Goal: Task Accomplishment & Management: Manage account settings

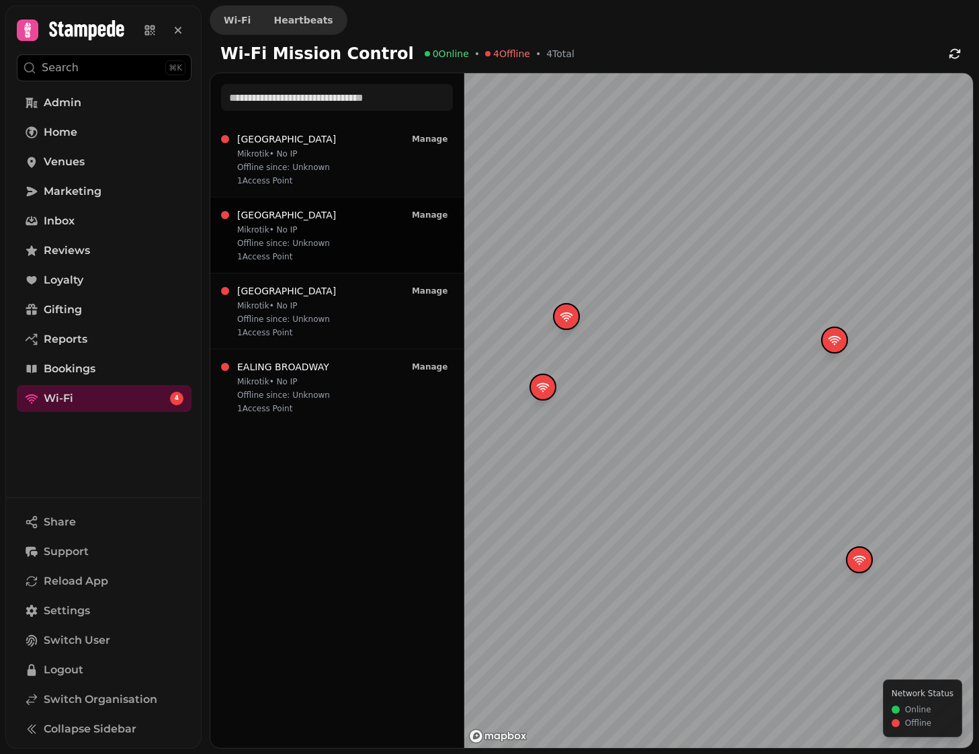
click at [359, 220] on div "WESTFIELD STRATFORD Mikrotik • No IP Offline since: Unknown 1 Access Point Mana…" at bounding box center [337, 235] width 232 height 54
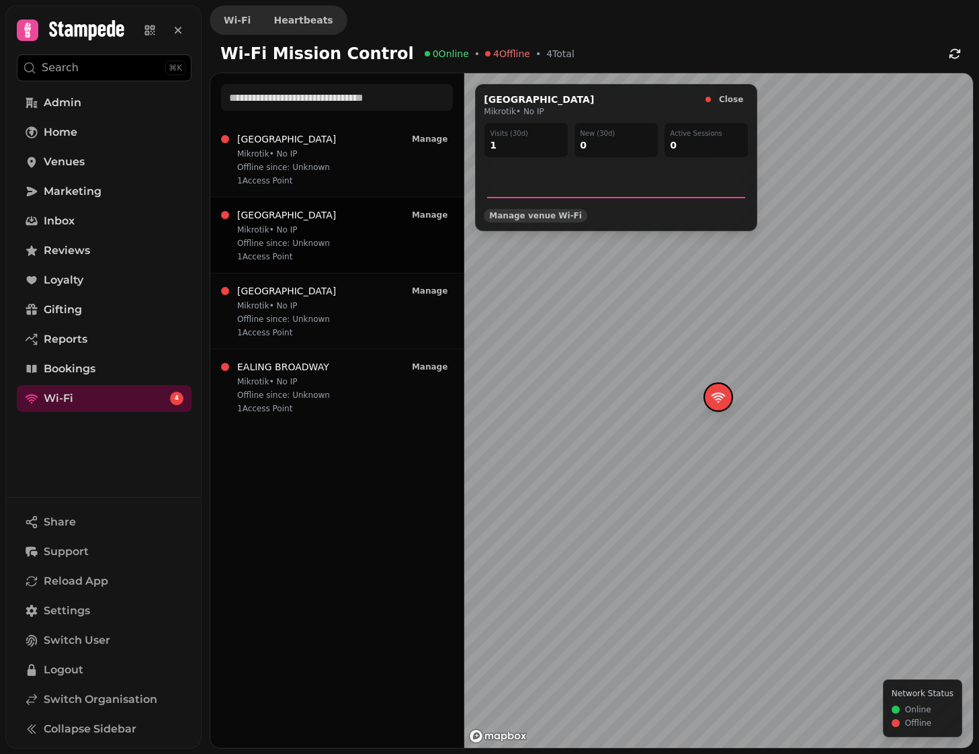
click at [551, 214] on span "Manage venue Wi‑Fi" at bounding box center [535, 216] width 93 height 8
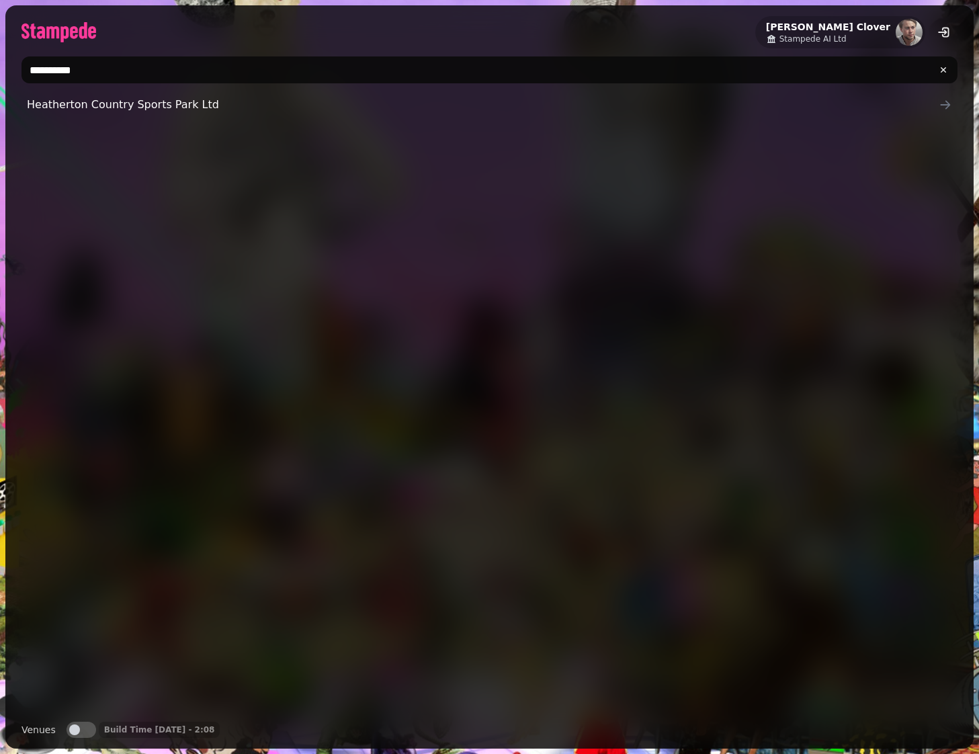
type input "**********"
click at [80, 726] on button "Venues" at bounding box center [82, 730] width 30 height 16
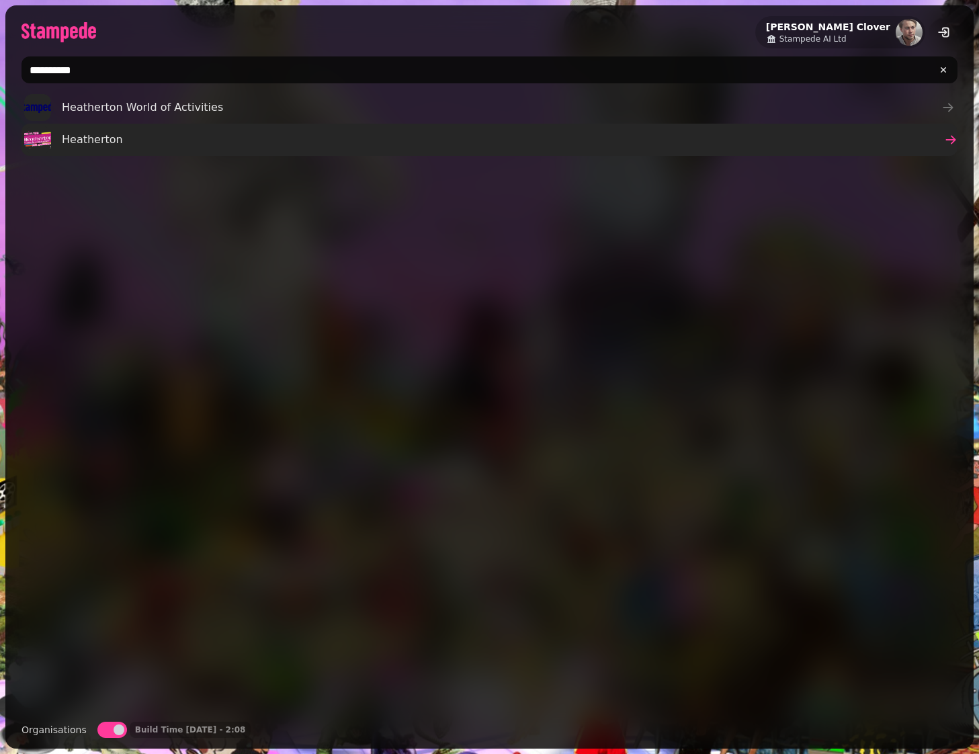
click at [79, 136] on span "Heatherton" at bounding box center [92, 140] width 61 height 16
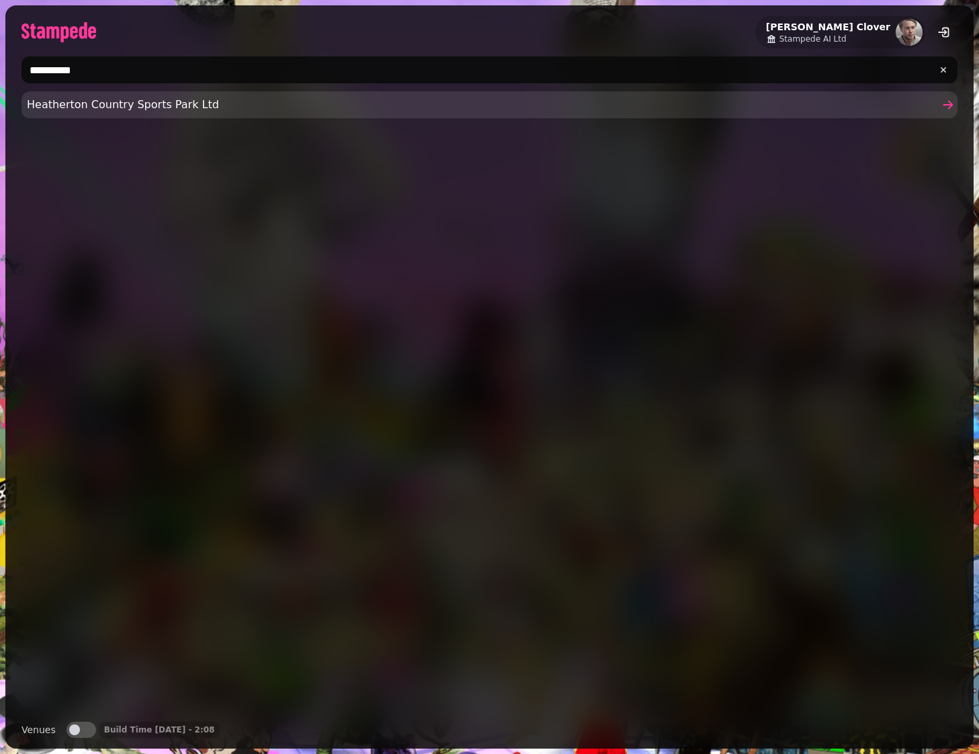
click at [124, 100] on span "Heatherton Country Sports Park Ltd" at bounding box center [483, 105] width 912 height 16
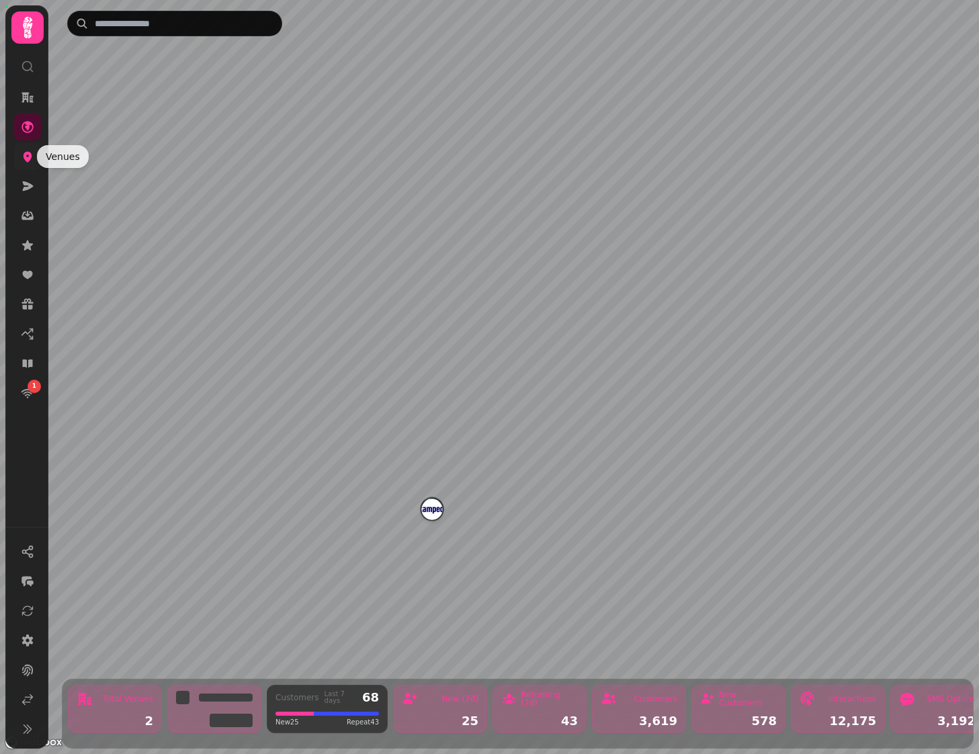
click at [19, 157] on link at bounding box center [27, 156] width 27 height 27
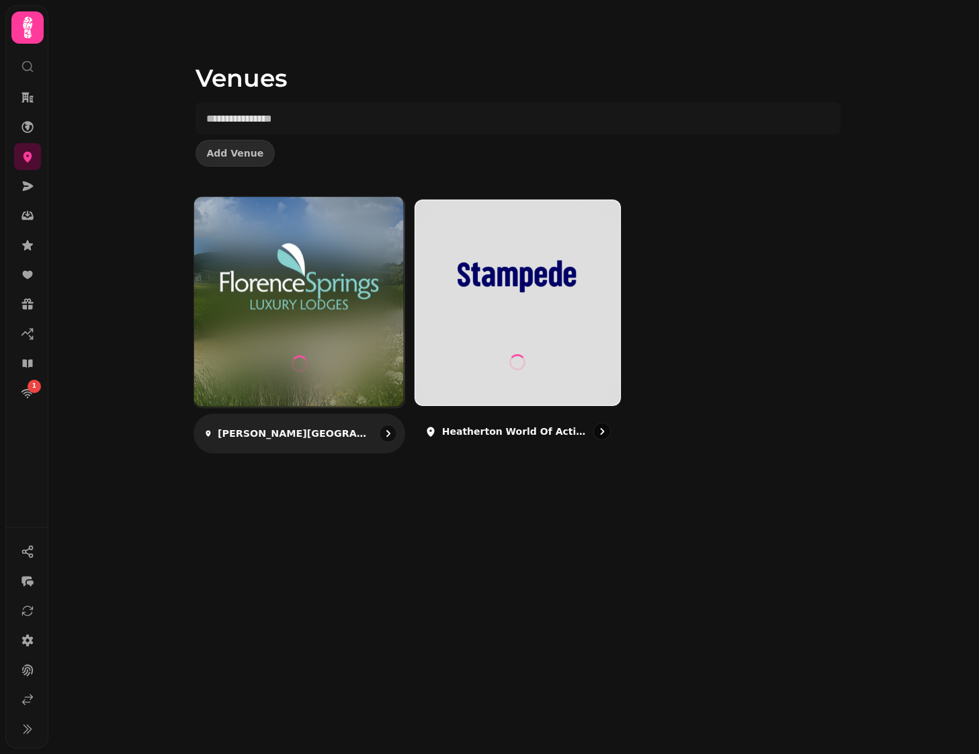
click at [367, 298] on img at bounding box center [299, 276] width 158 height 88
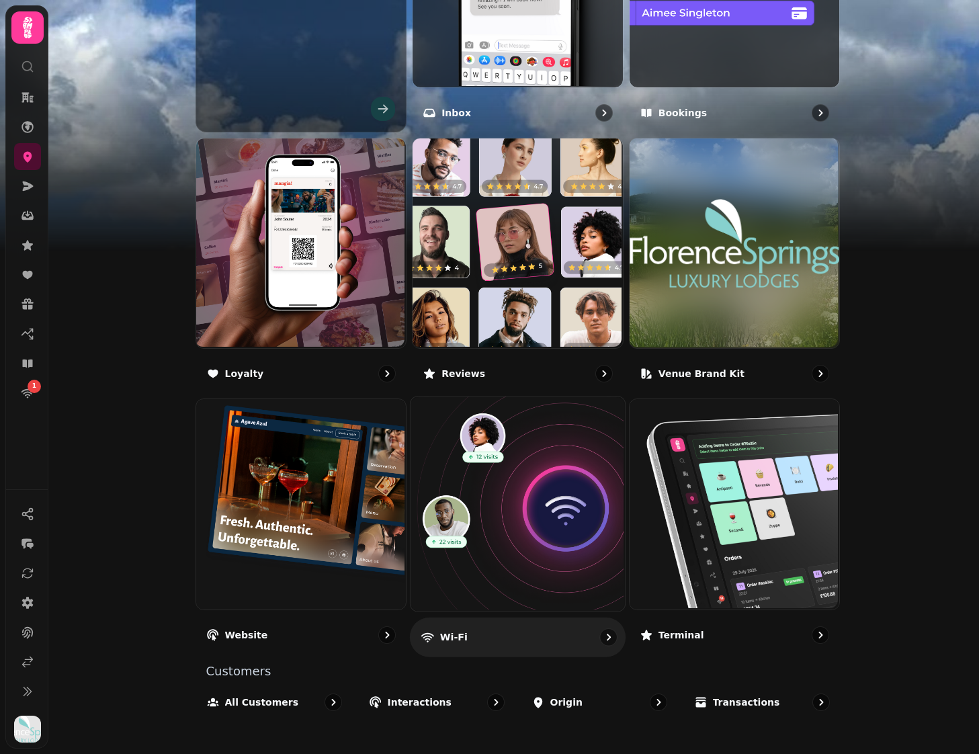
scroll to position [611, 0]
click at [529, 474] on img at bounding box center [516, 503] width 214 height 214
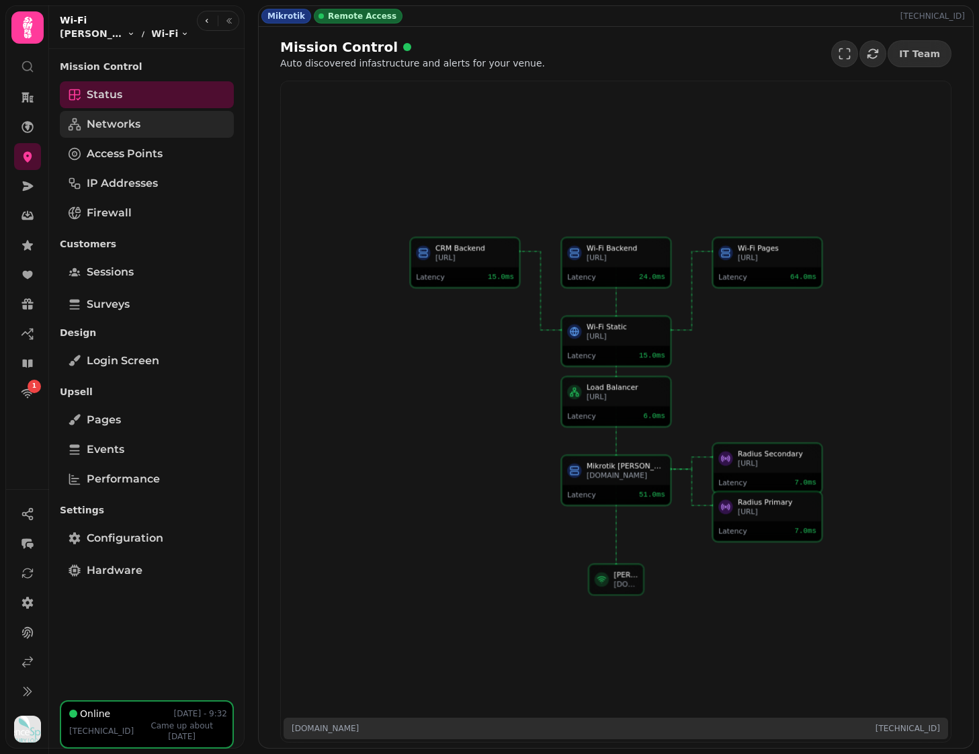
click at [140, 124] on link "Networks" at bounding box center [147, 124] width 174 height 27
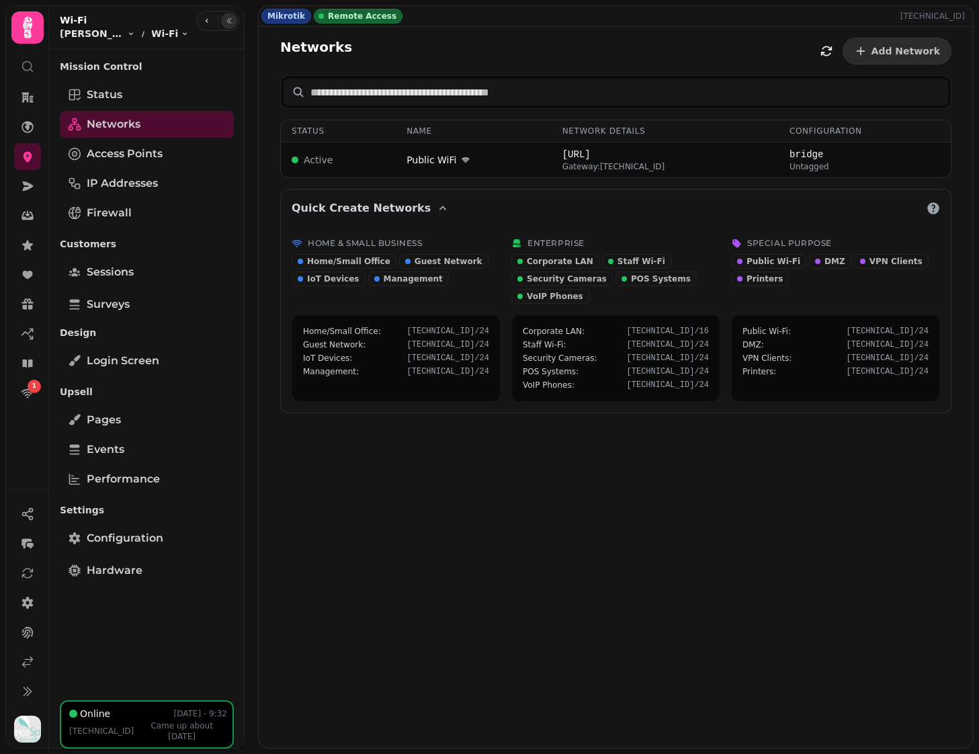
click at [228, 21] on icon "button" at bounding box center [229, 21] width 8 height 8
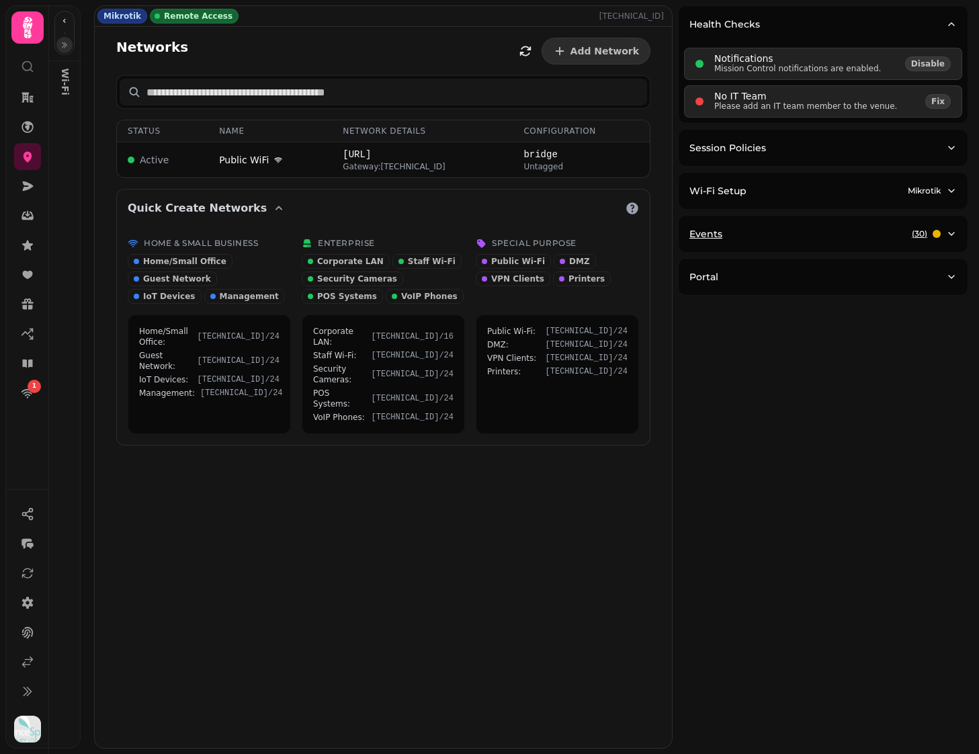
click at [729, 239] on div "Events ( 30 )" at bounding box center [817, 233] width 257 height 13
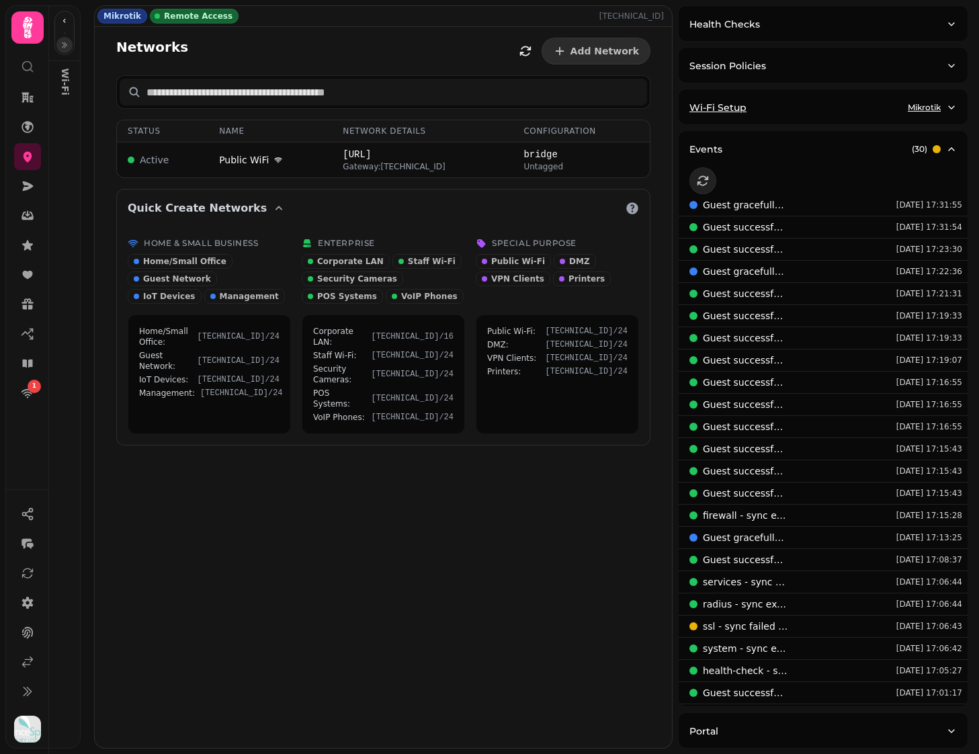
click at [821, 96] on button "Wi-Fi Setup Mikrotik" at bounding box center [823, 107] width 289 height 36
select select "**"
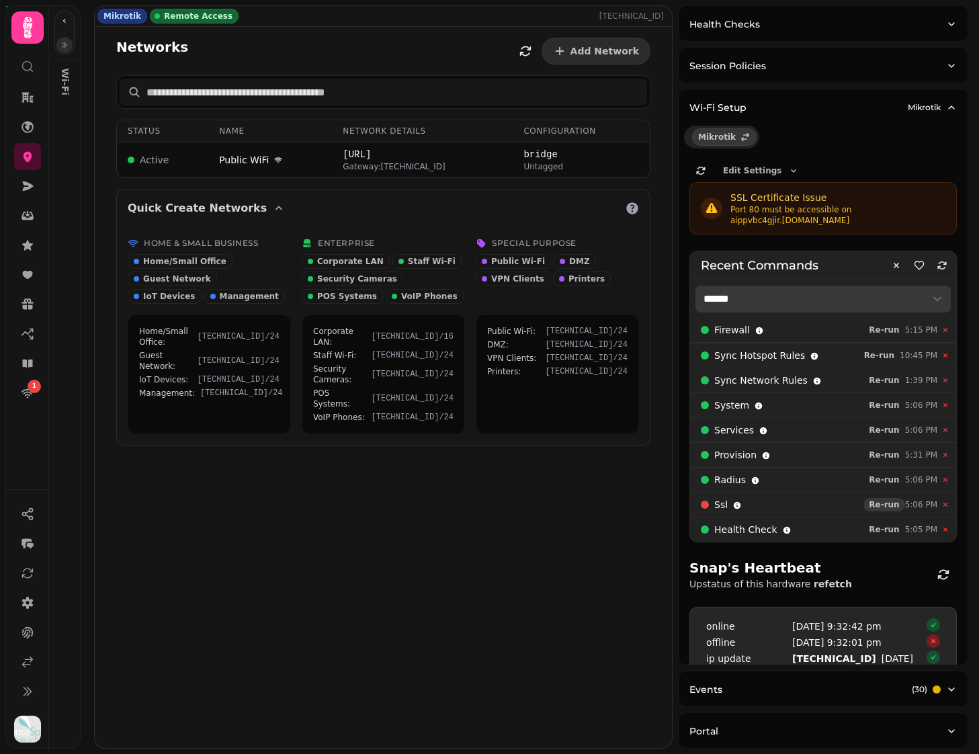
click at [892, 502] on span "Re-run" at bounding box center [884, 505] width 30 height 8
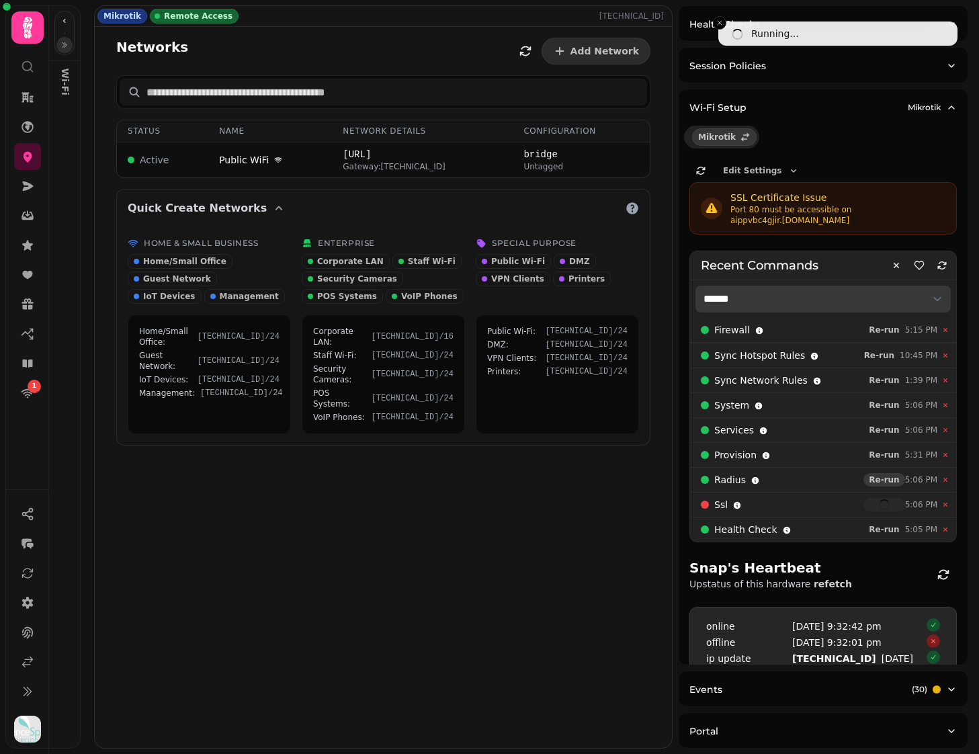
click at [889, 478] on span "Re-run" at bounding box center [884, 480] width 30 height 8
click at [891, 456] on span "Re-run" at bounding box center [884, 455] width 30 height 8
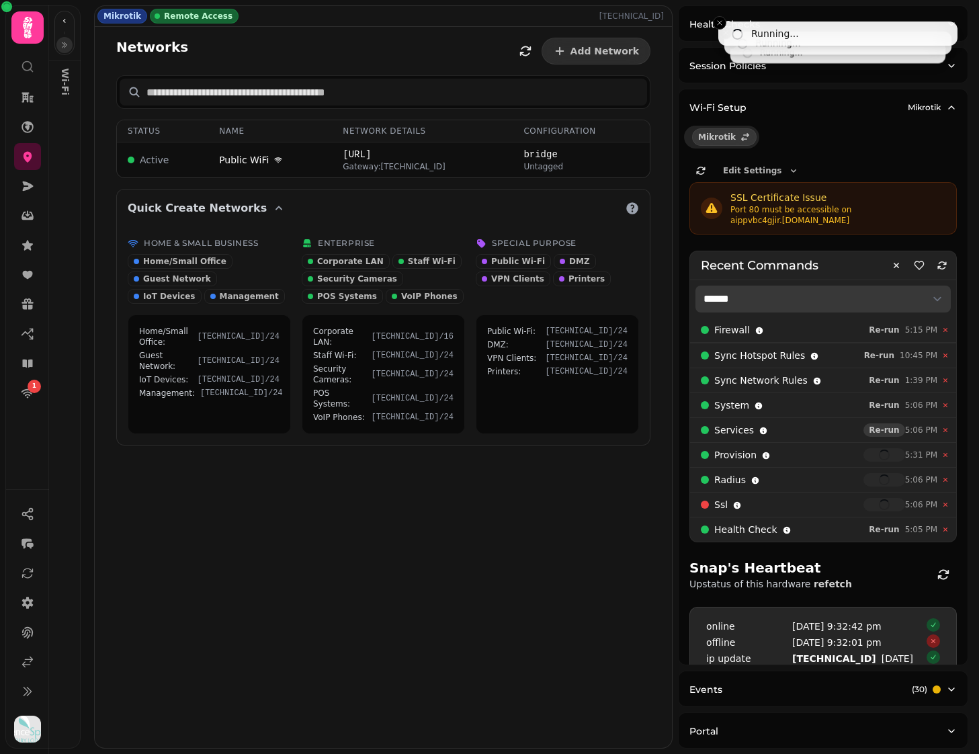
click at [890, 426] on span "Re-run" at bounding box center [884, 430] width 30 height 8
click at [887, 403] on span "Re-run" at bounding box center [884, 405] width 30 height 8
click at [888, 380] on span "Re-run" at bounding box center [884, 380] width 30 height 8
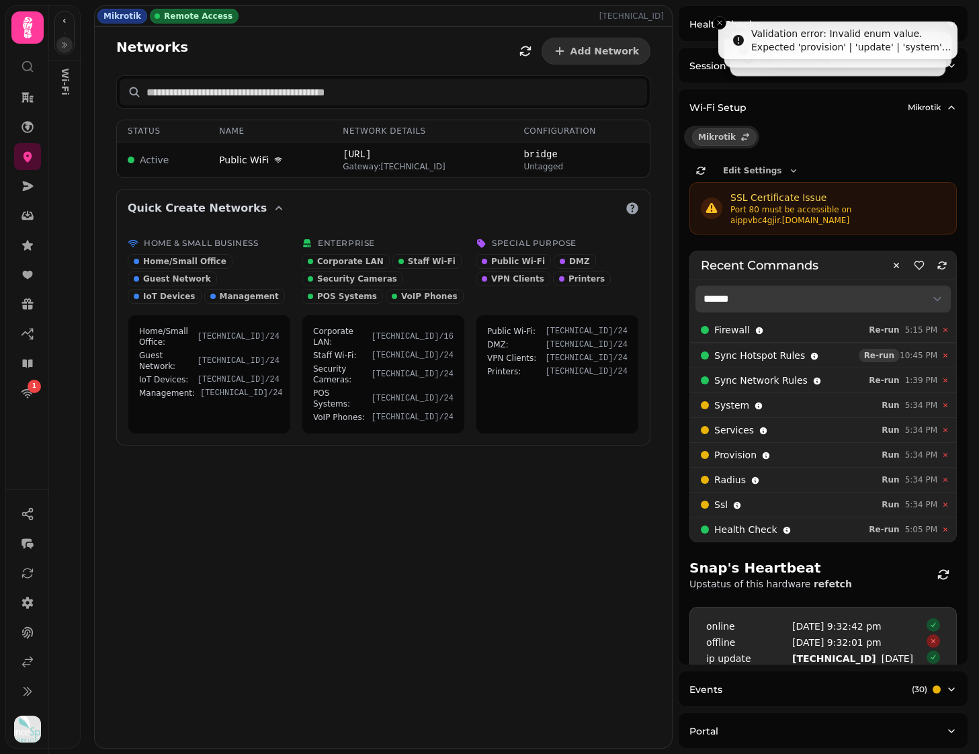
click at [890, 352] on span "Re-run" at bounding box center [879, 355] width 30 height 8
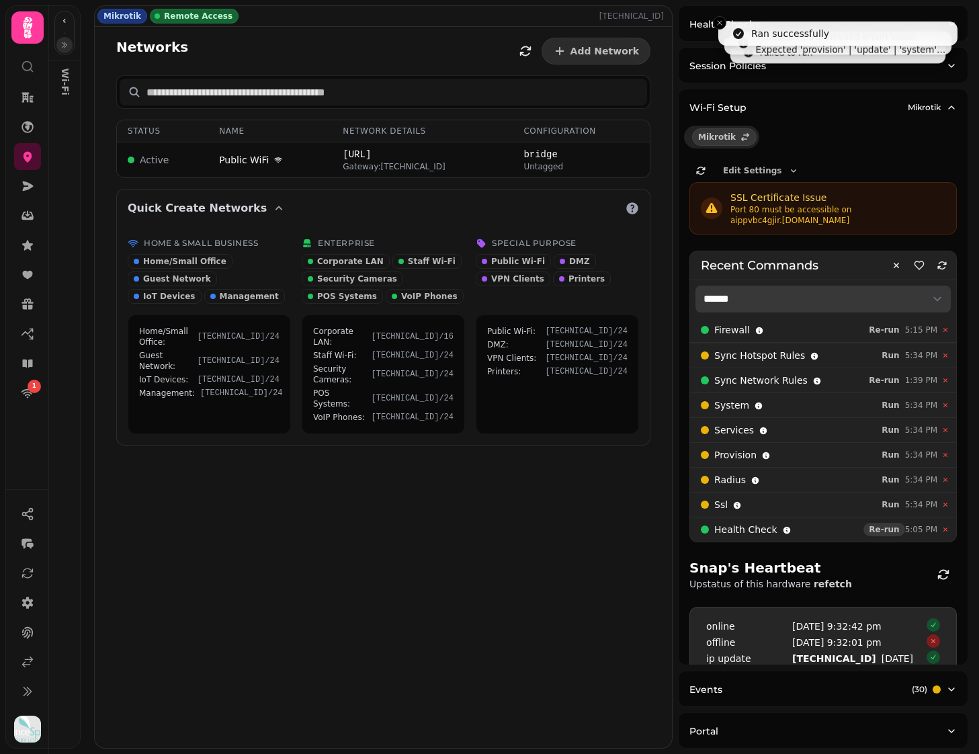
click at [890, 533] on span "Re-run" at bounding box center [884, 529] width 30 height 8
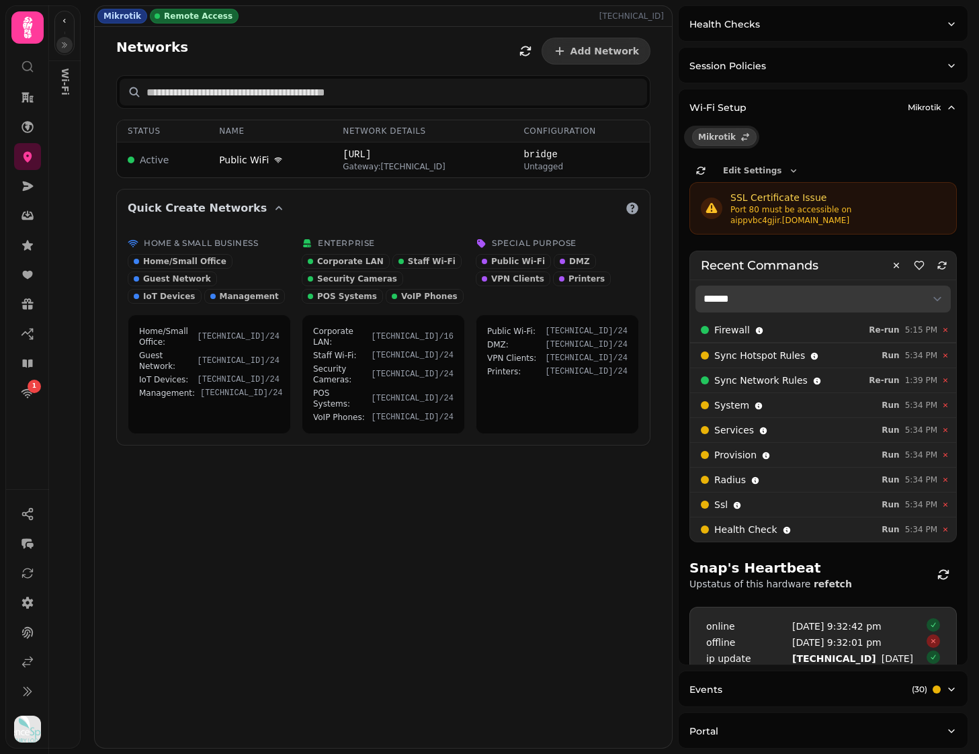
click at [64, 35] on div at bounding box center [64, 33] width 20 height 44
click at [63, 40] on button "button" at bounding box center [64, 45] width 16 height 16
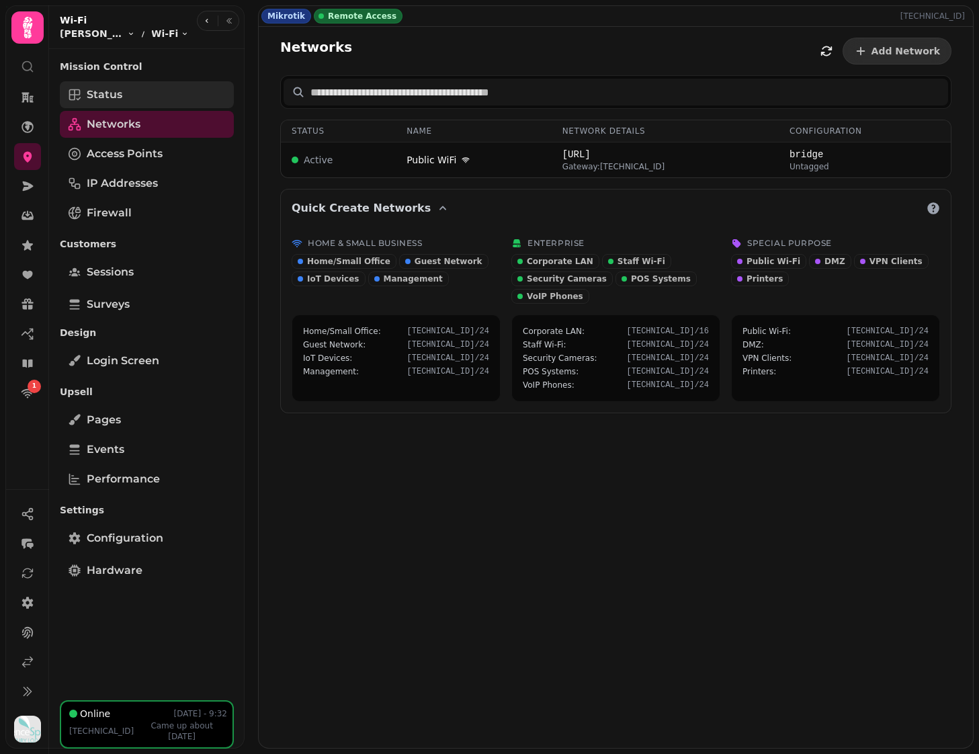
click at [136, 97] on link "Status" at bounding box center [147, 94] width 174 height 27
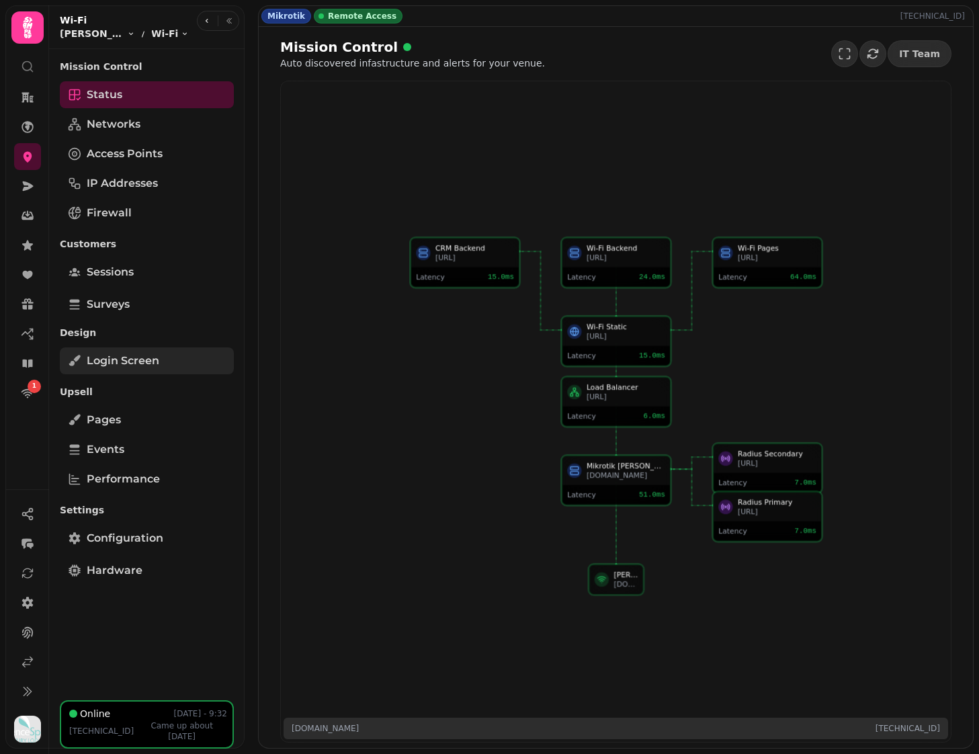
click at [120, 360] on span "Login screen" at bounding box center [123, 361] width 73 height 16
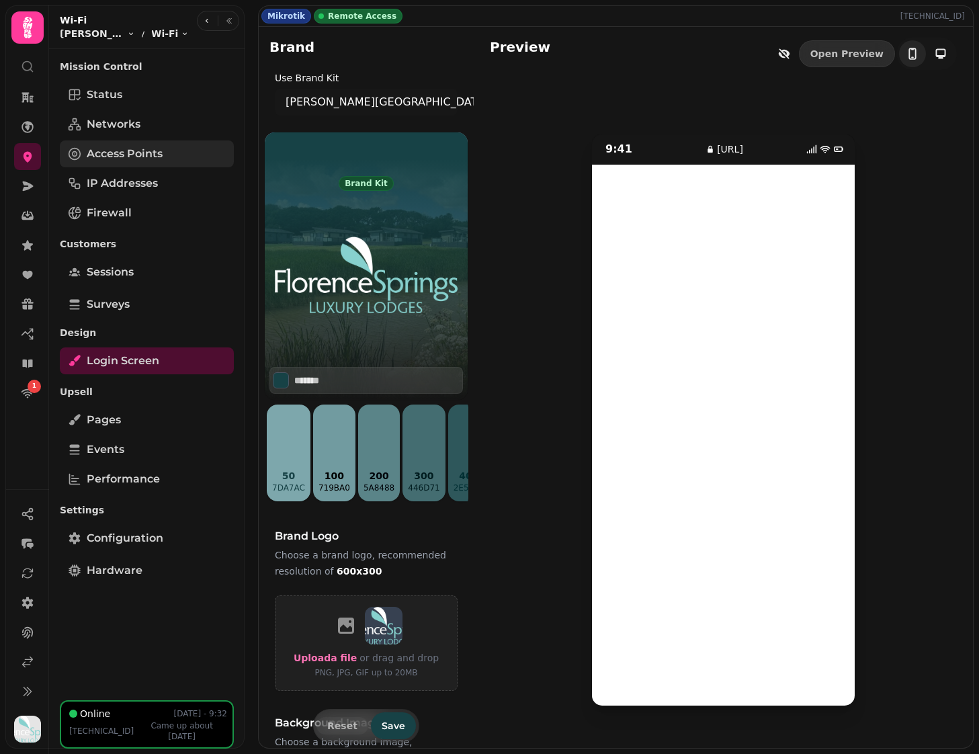
click at [151, 149] on span "Access Points" at bounding box center [125, 154] width 76 height 16
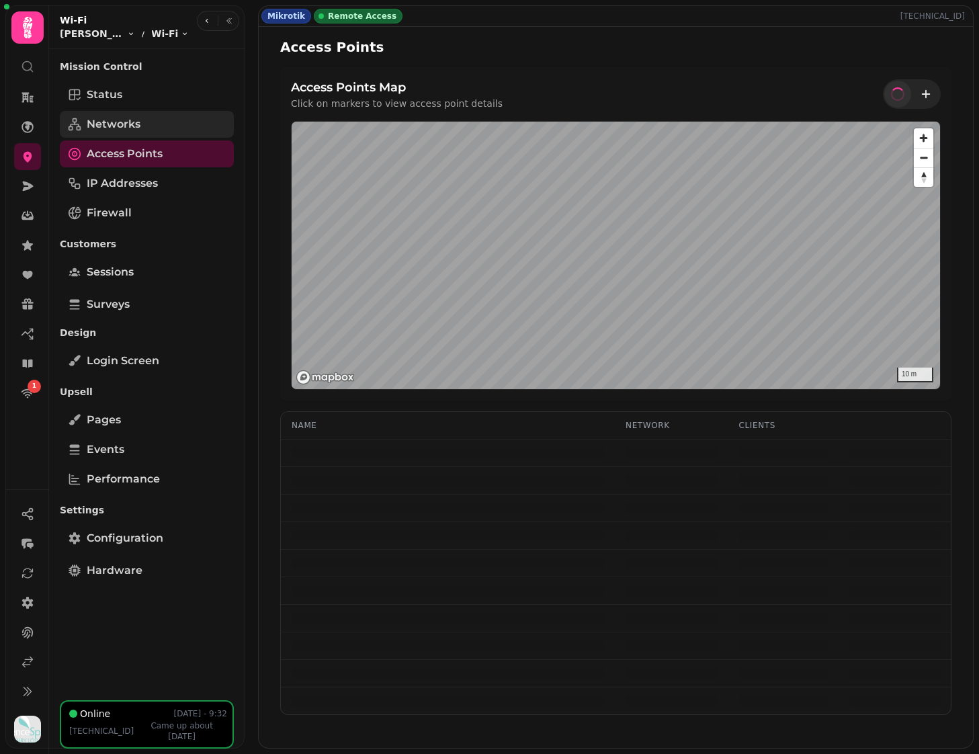
click at [159, 126] on link "Networks" at bounding box center [147, 124] width 174 height 27
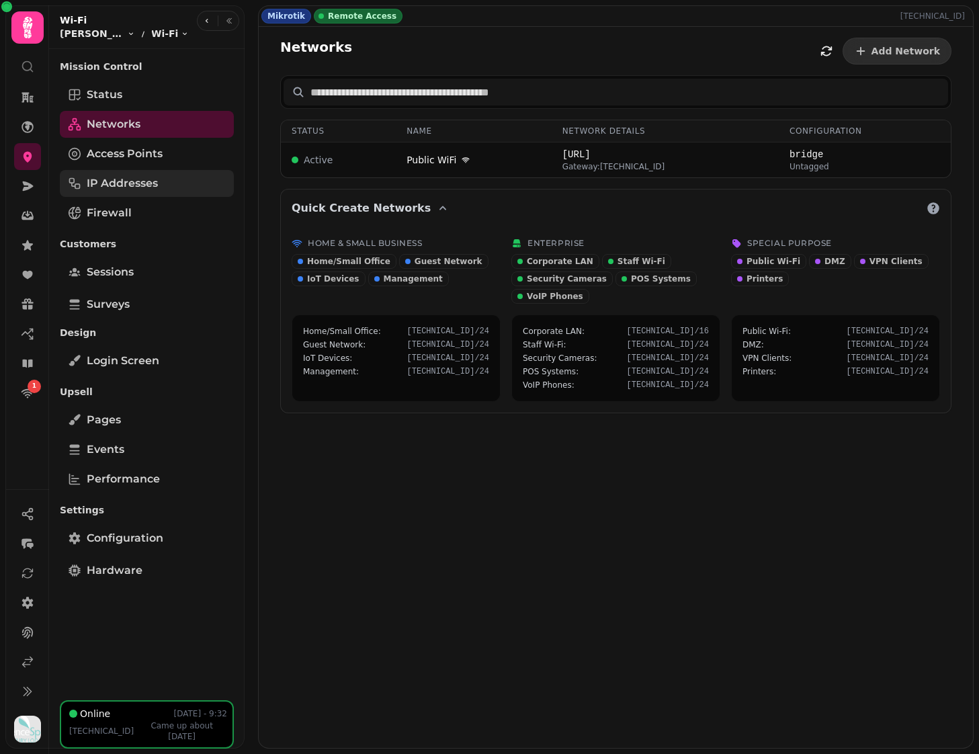
click at [148, 182] on span "IP Addresses" at bounding box center [122, 183] width 71 height 16
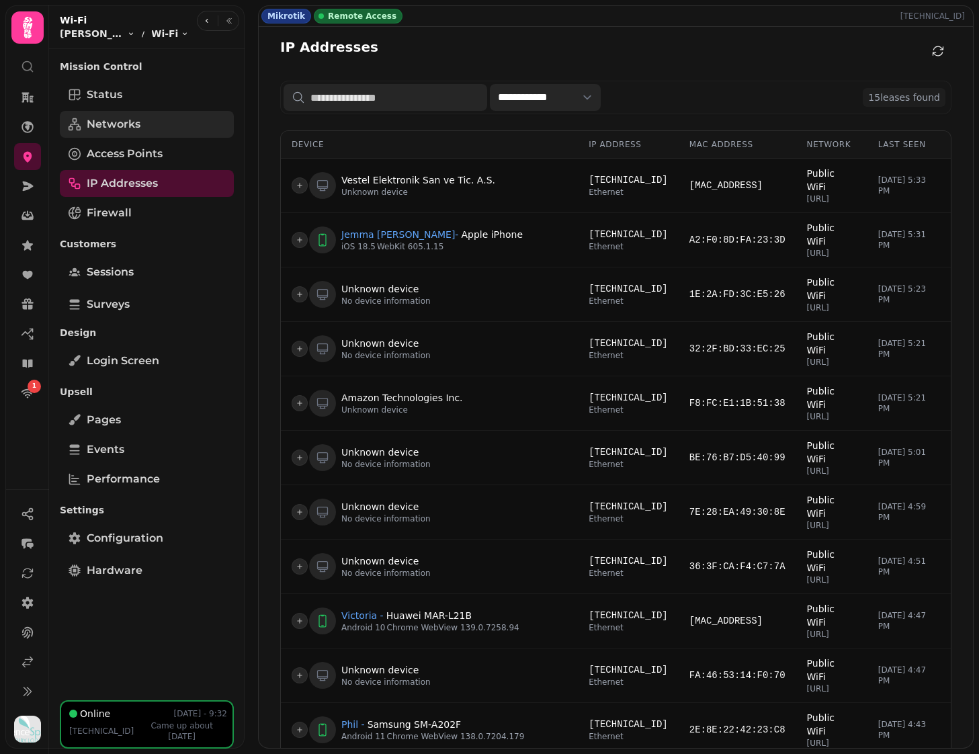
click at [131, 131] on span "Networks" at bounding box center [114, 124] width 54 height 16
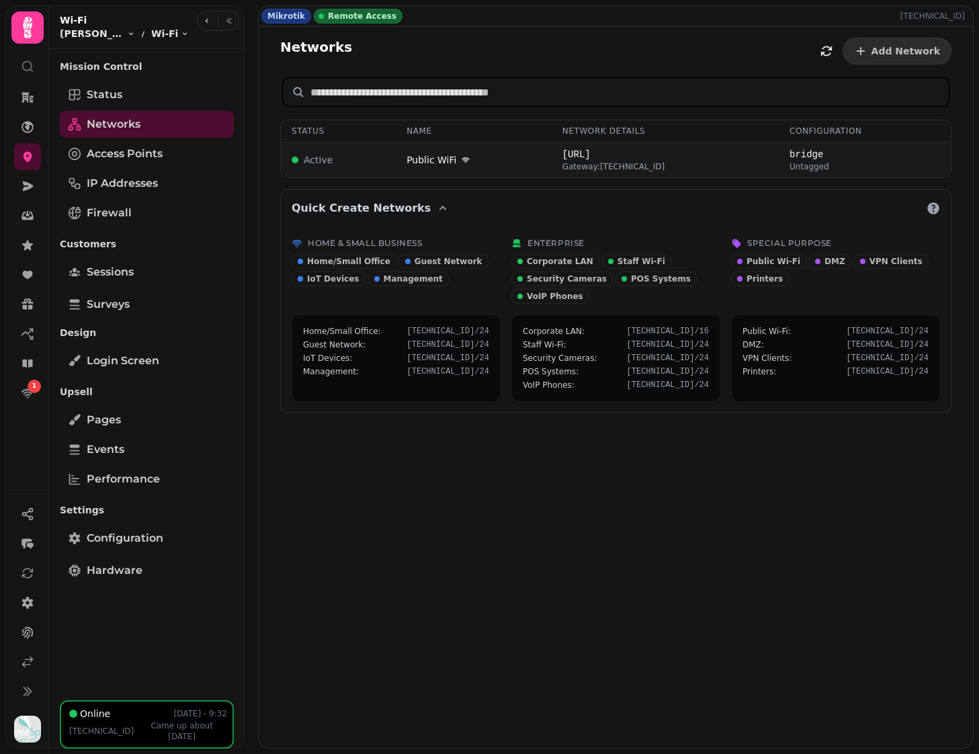
click at [381, 151] on td "Active" at bounding box center [338, 160] width 115 height 36
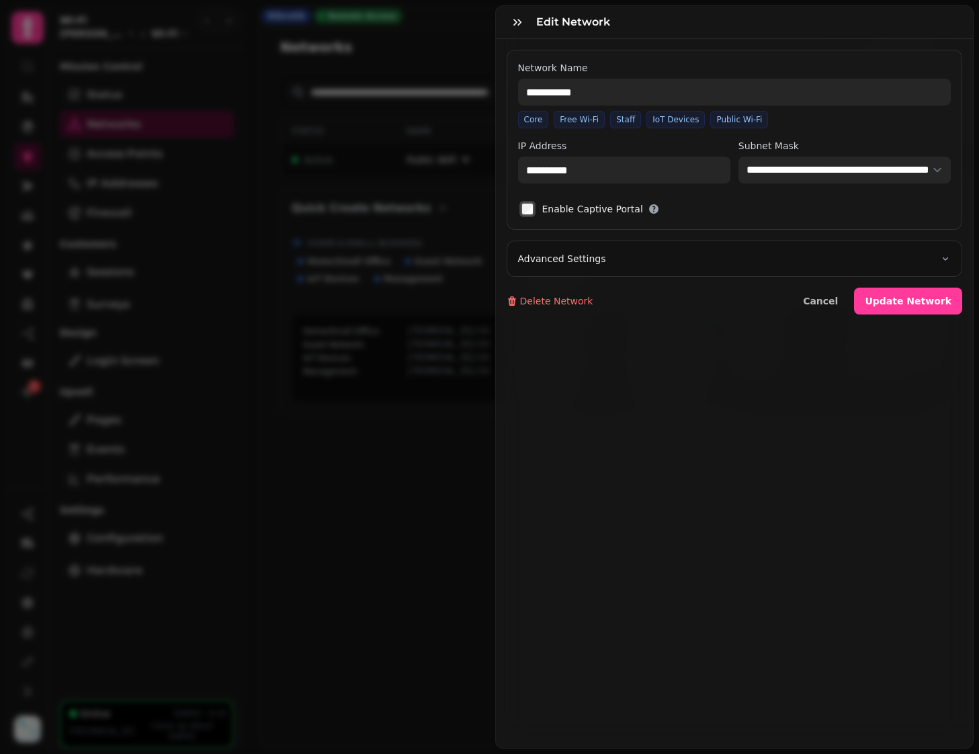
click at [547, 253] on span "Advanced Settings" at bounding box center [562, 258] width 88 height 13
select select
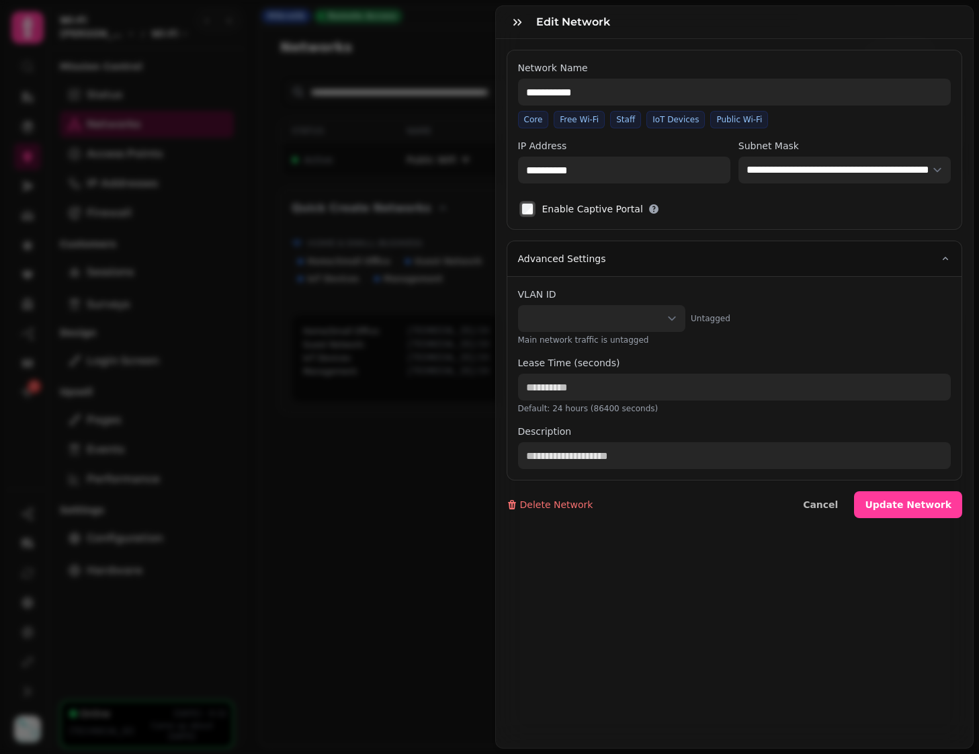
click at [360, 353] on div "**********" at bounding box center [489, 388] width 979 height 732
type input "**********"
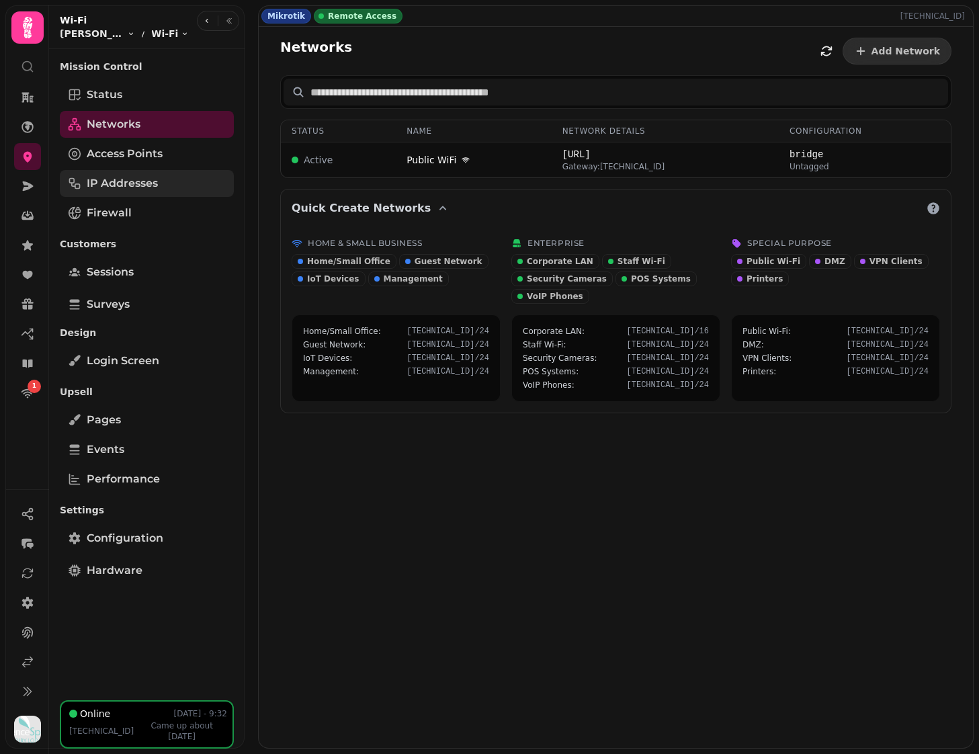
click at [120, 196] on link "IP Addresses" at bounding box center [147, 183] width 174 height 27
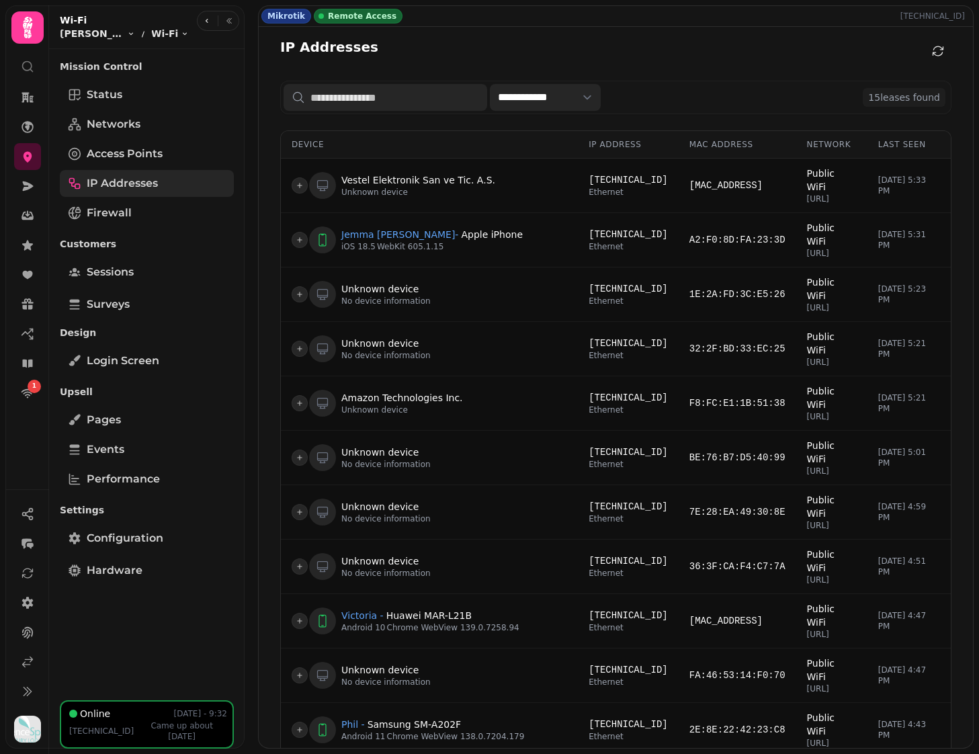
click at [126, 183] on span "IP Addresses" at bounding box center [122, 183] width 71 height 16
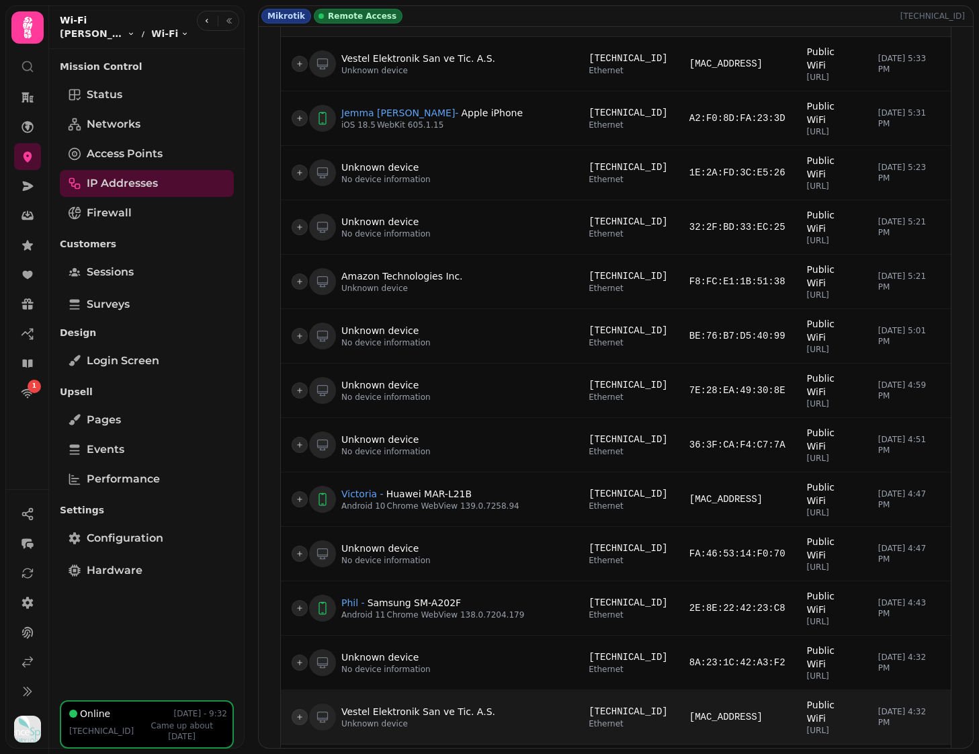
scroll to position [121, 0]
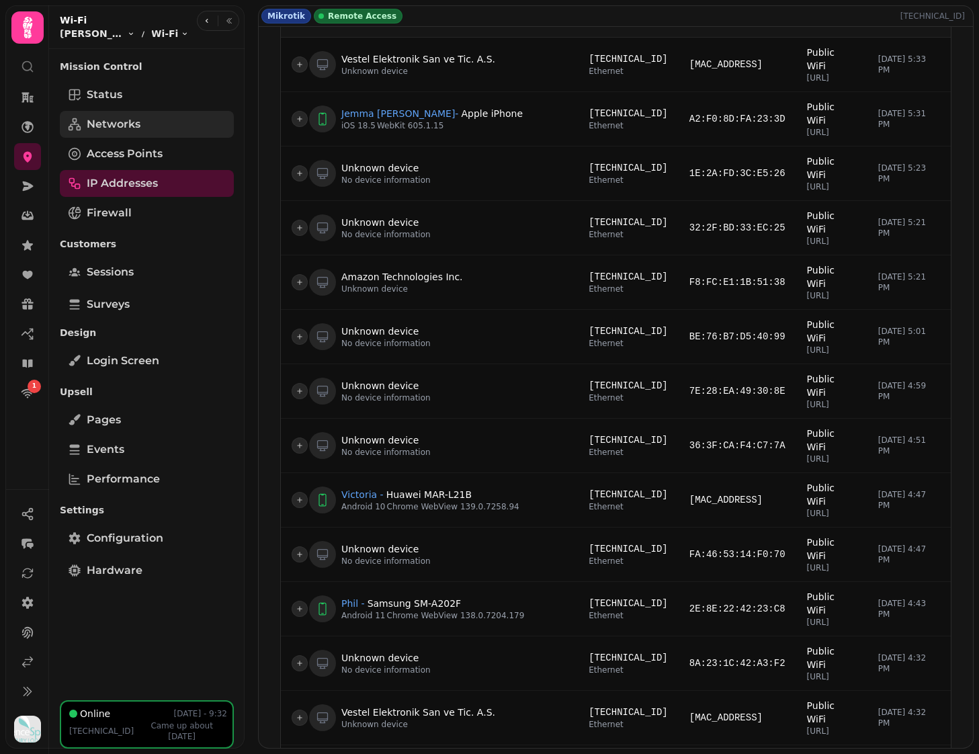
click at [105, 135] on link "Networks" at bounding box center [147, 124] width 174 height 27
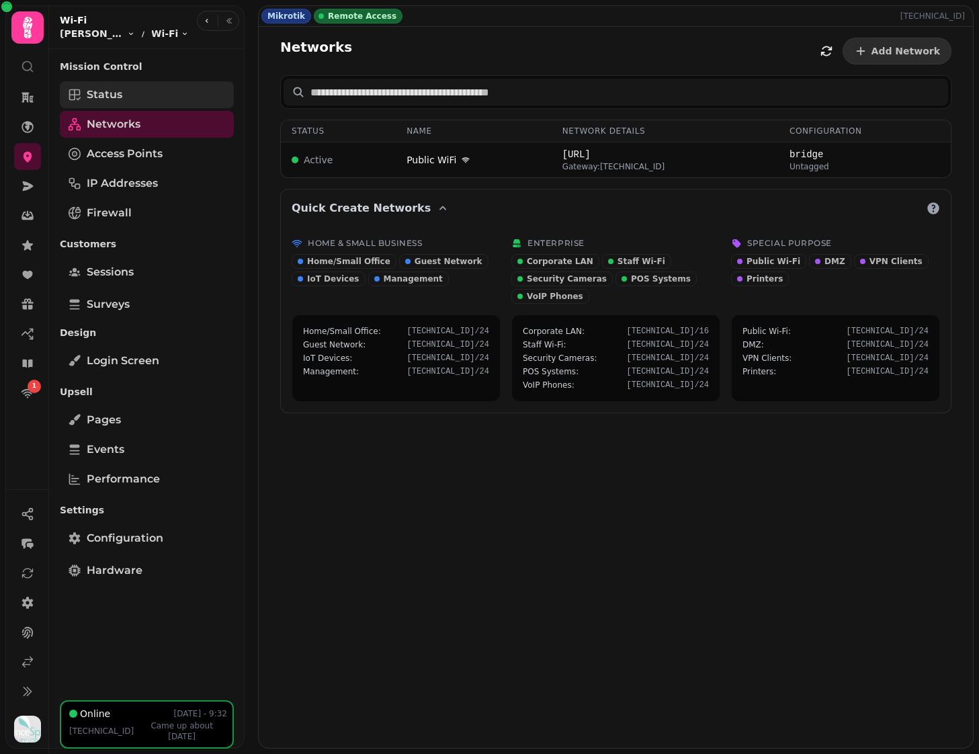
click at [134, 91] on link "Status" at bounding box center [147, 94] width 174 height 27
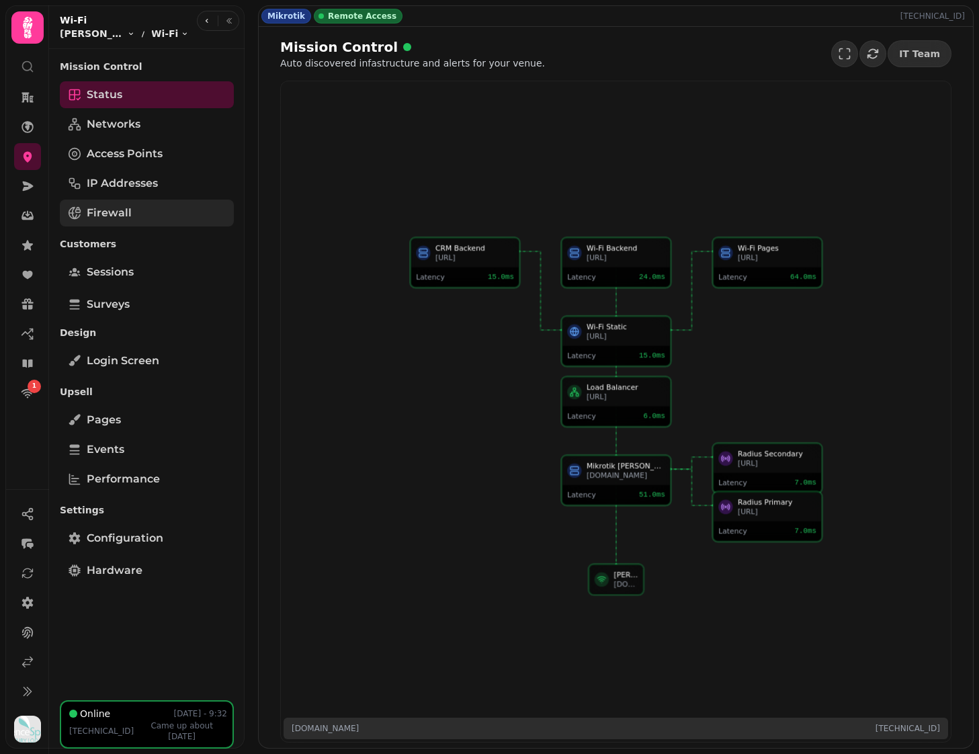
click at [132, 214] on link "Firewall" at bounding box center [147, 213] width 174 height 27
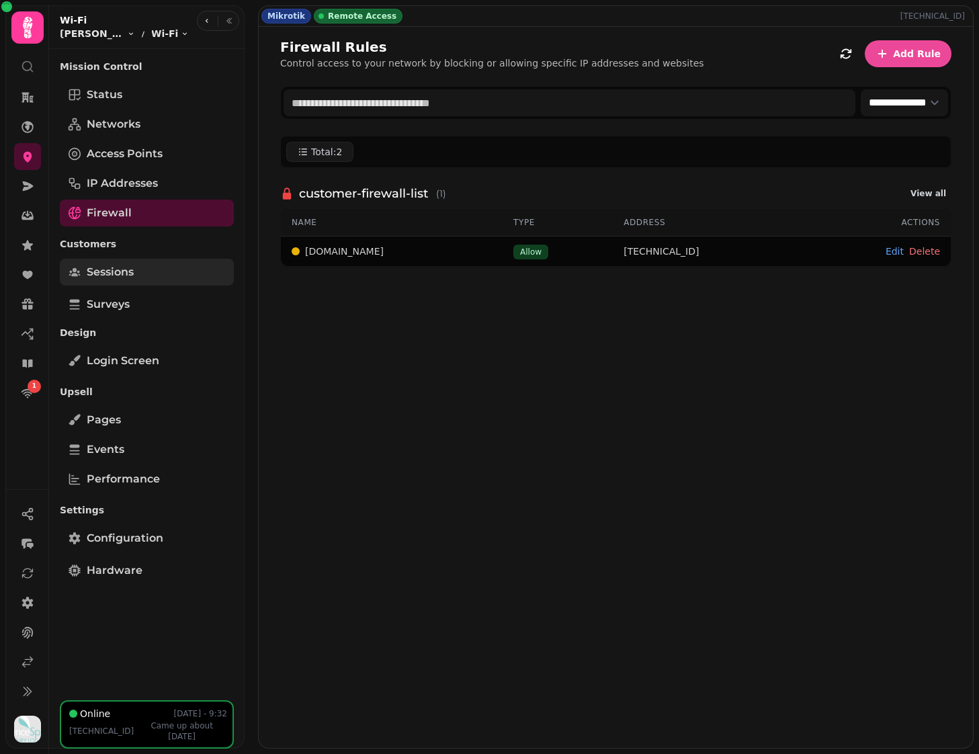
click at [125, 269] on span "Sessions" at bounding box center [110, 272] width 47 height 16
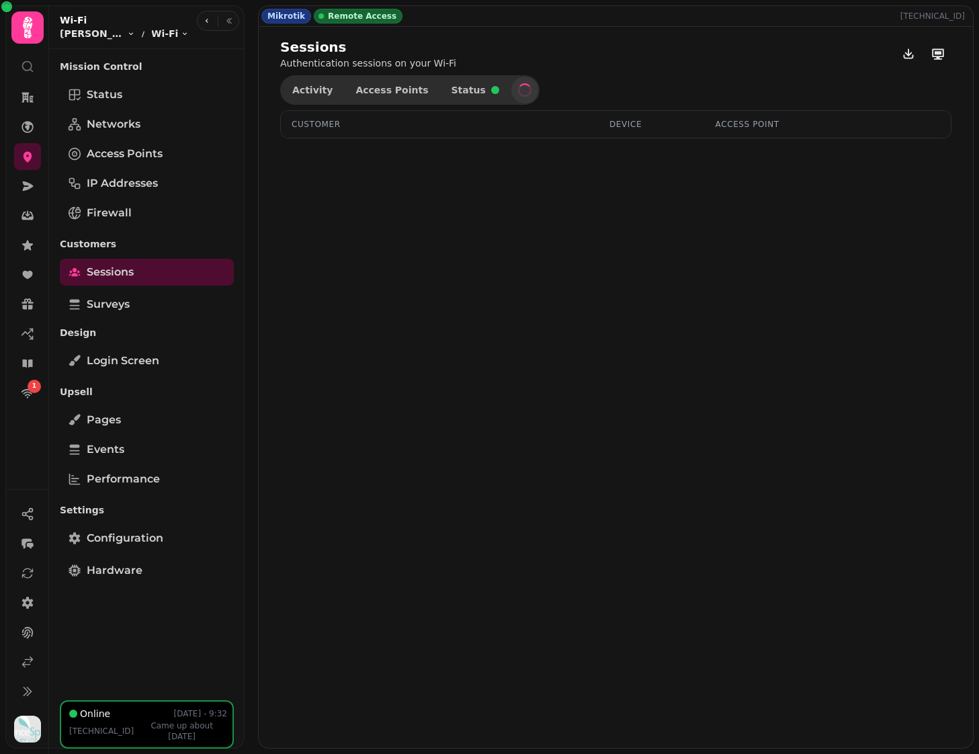
select select "**"
